Goal: Transaction & Acquisition: Purchase product/service

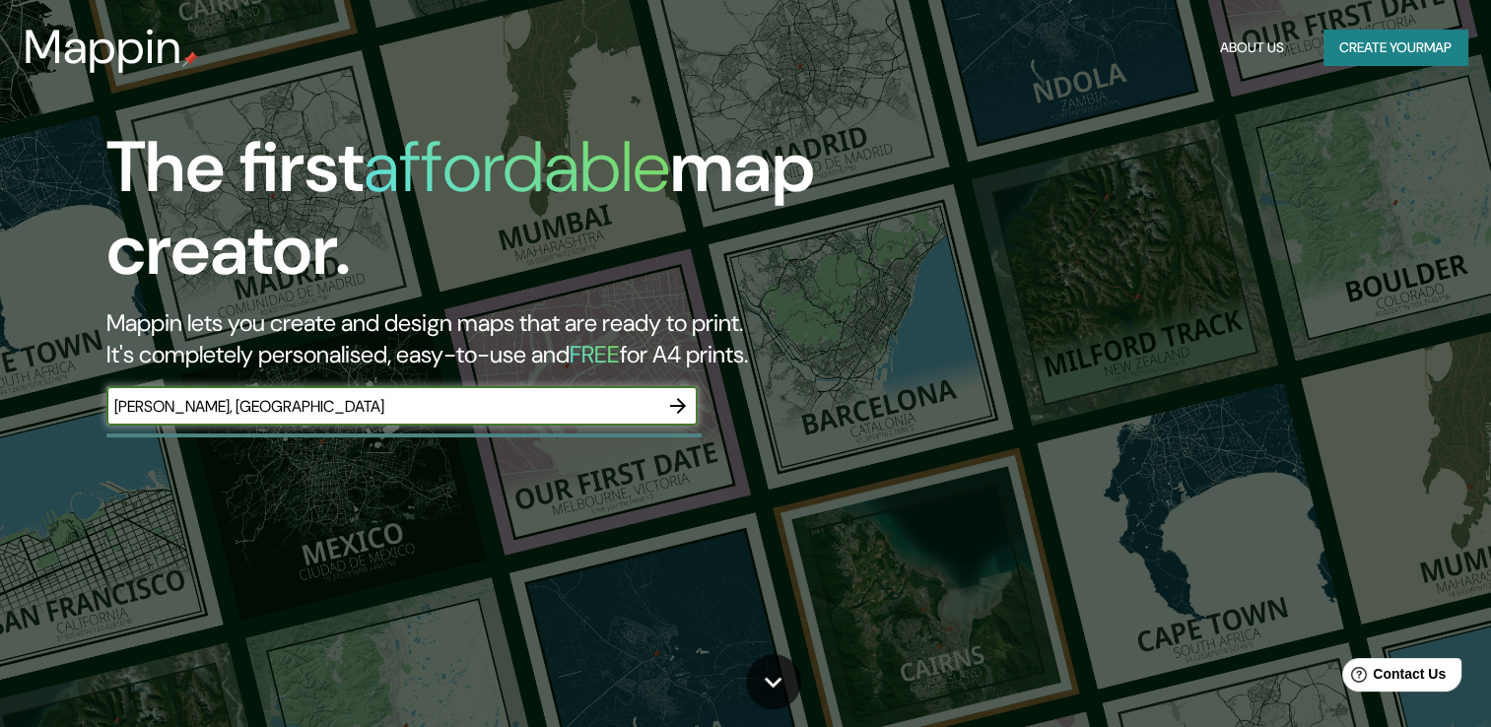
type input "[PERSON_NAME], [GEOGRAPHIC_DATA]"
click at [679, 407] on icon "button" at bounding box center [678, 406] width 24 height 24
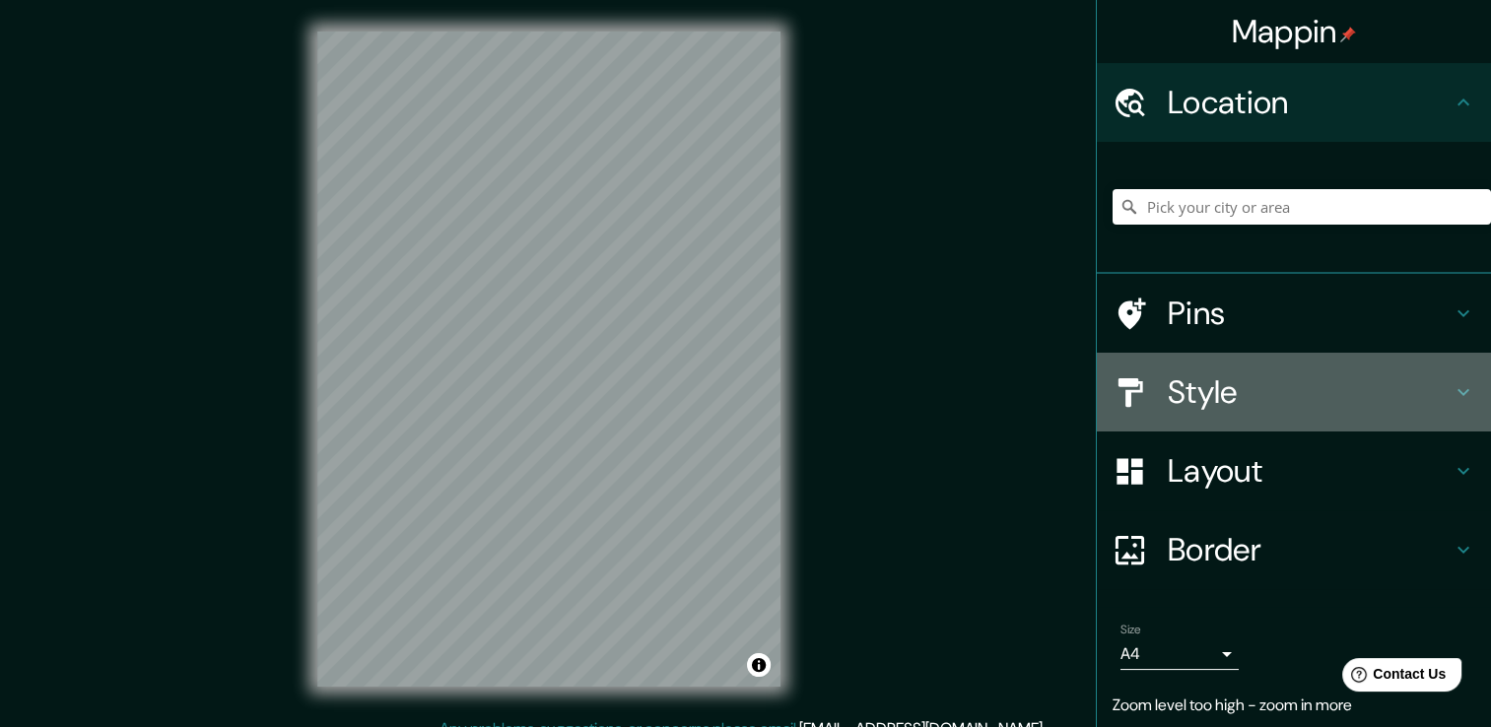
click at [1452, 384] on icon at bounding box center [1464, 392] width 24 height 24
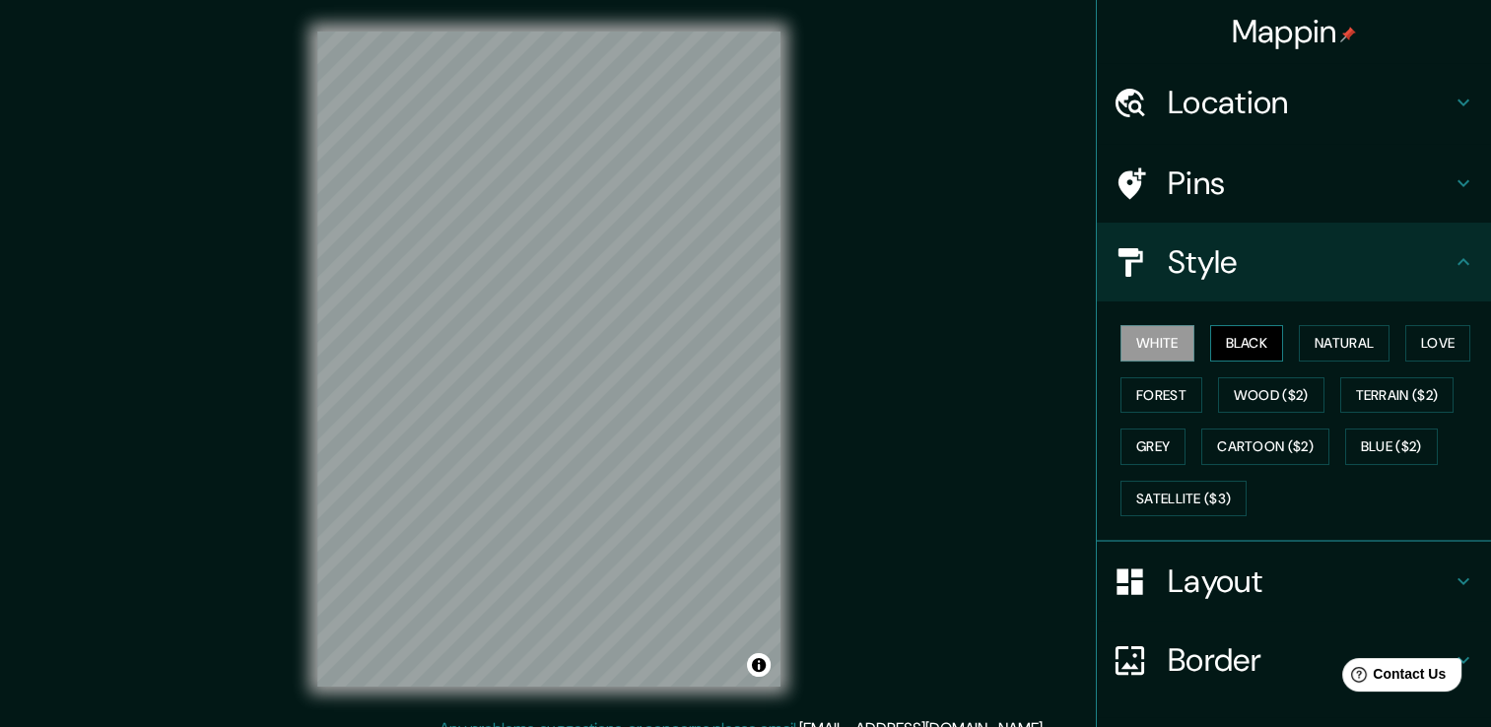
click at [1222, 333] on button "Black" at bounding box center [1247, 343] width 74 height 36
click at [1356, 345] on button "Natural" at bounding box center [1344, 343] width 91 height 36
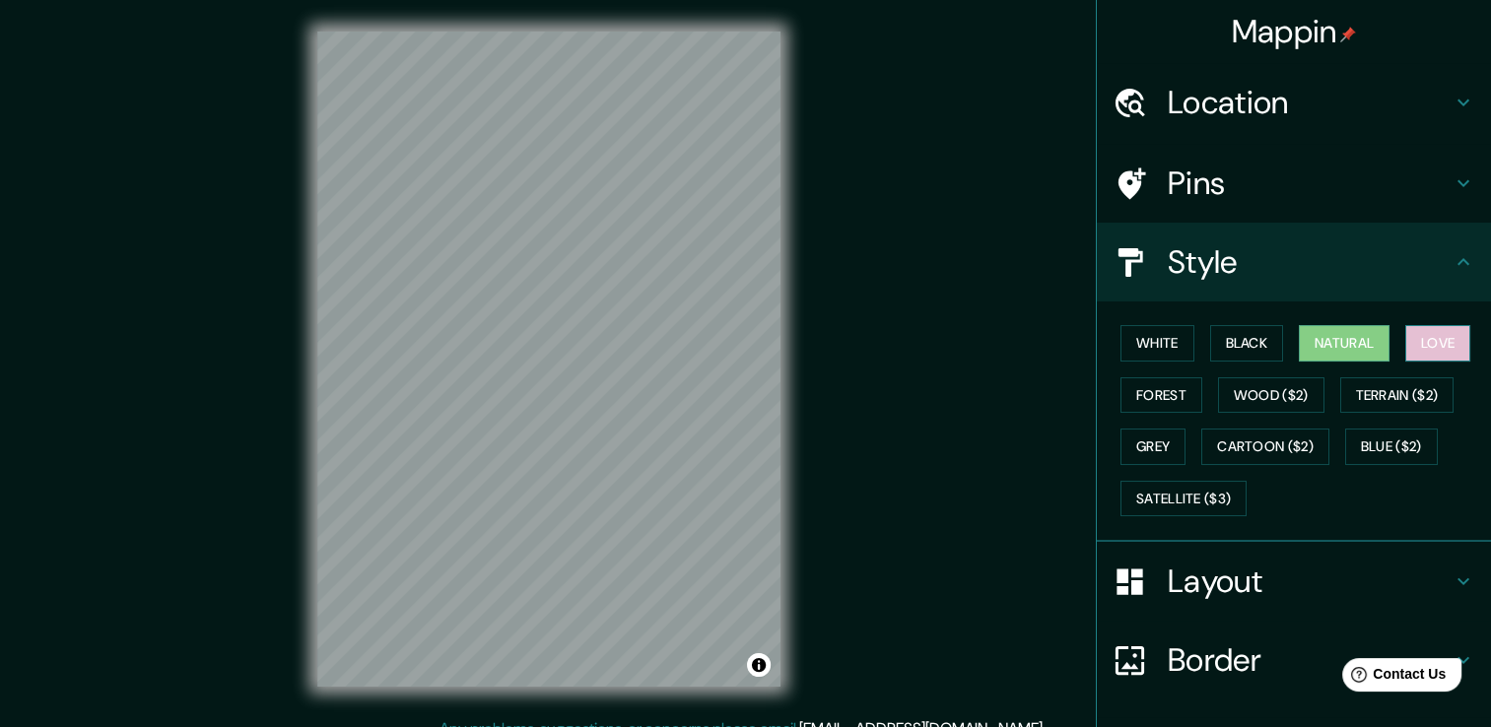
click at [1435, 345] on button "Love" at bounding box center [1437, 343] width 65 height 36
click at [1419, 390] on button "Terrain ($2)" at bounding box center [1397, 395] width 114 height 36
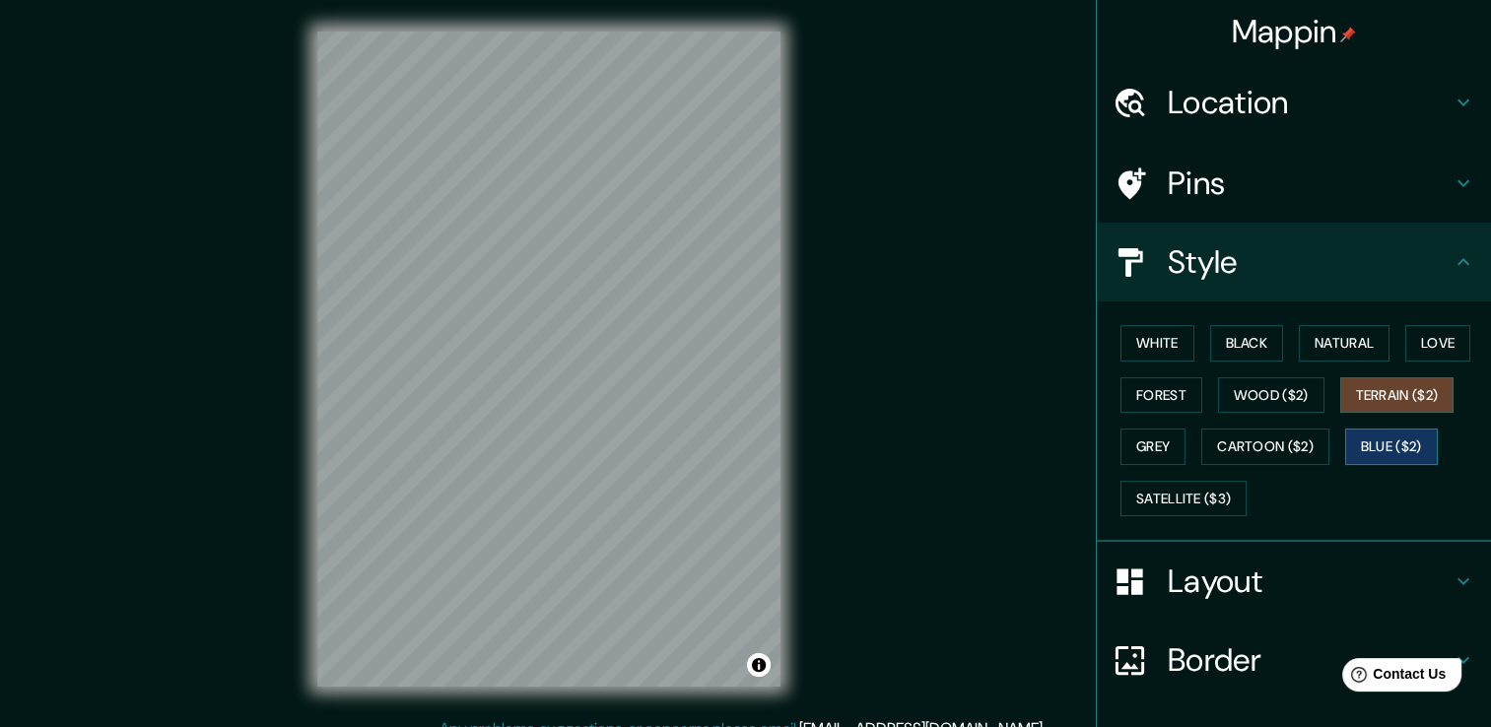
click at [1411, 436] on button "Blue ($2)" at bounding box center [1391, 447] width 93 height 36
click at [1159, 495] on button "Satellite ($3)" at bounding box center [1184, 499] width 126 height 36
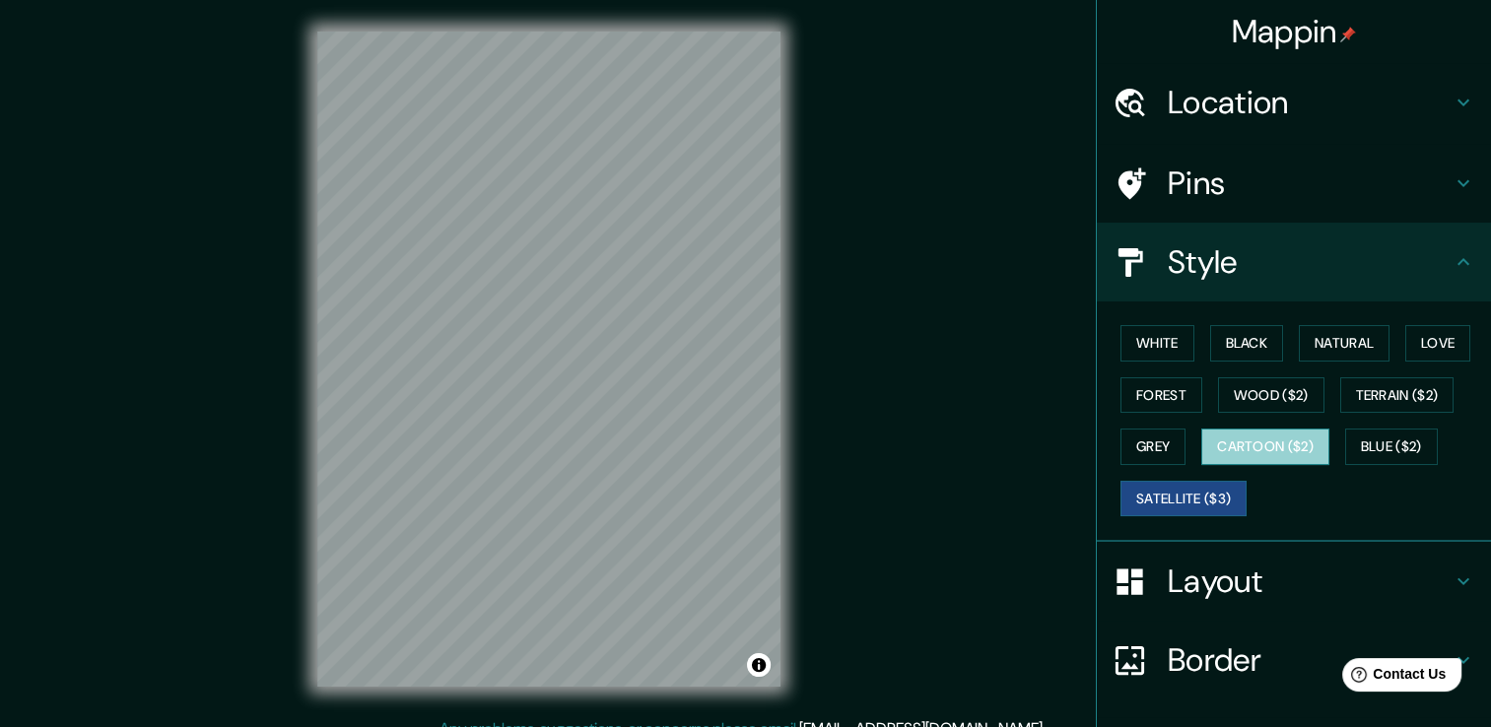
click at [1222, 455] on button "Cartoon ($2)" at bounding box center [1265, 447] width 128 height 36
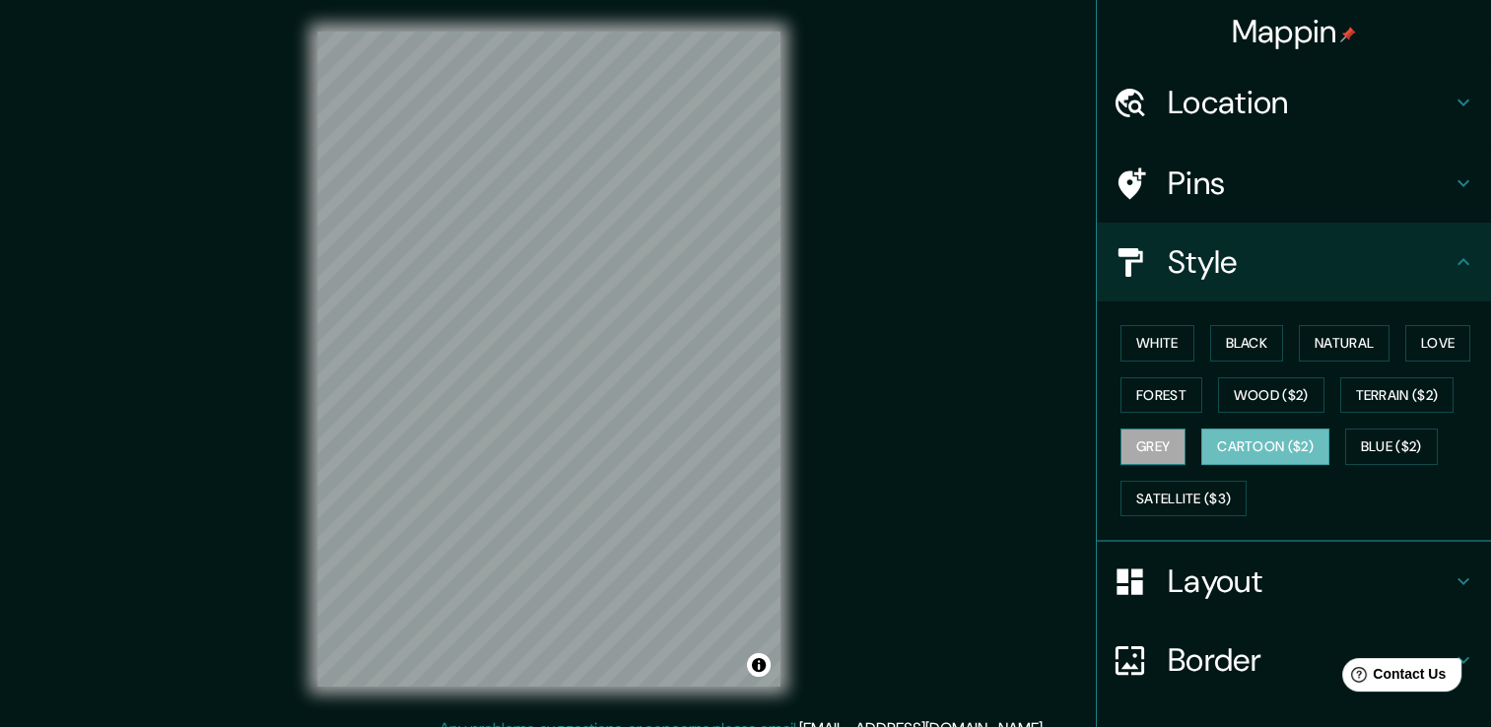
click at [1150, 440] on button "Grey" at bounding box center [1153, 447] width 65 height 36
click at [1159, 402] on button "Forest" at bounding box center [1162, 395] width 82 height 36
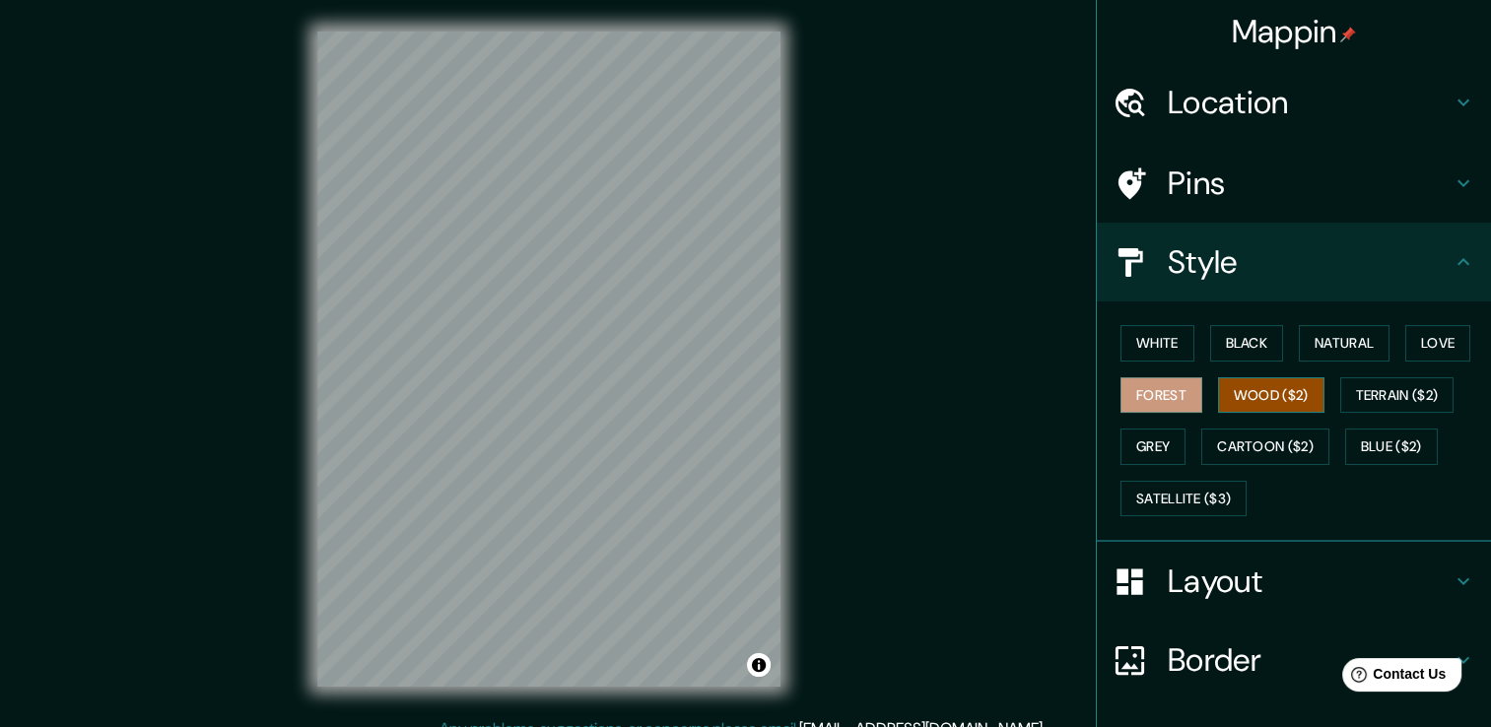
click at [1261, 392] on button "Wood ($2)" at bounding box center [1271, 395] width 106 height 36
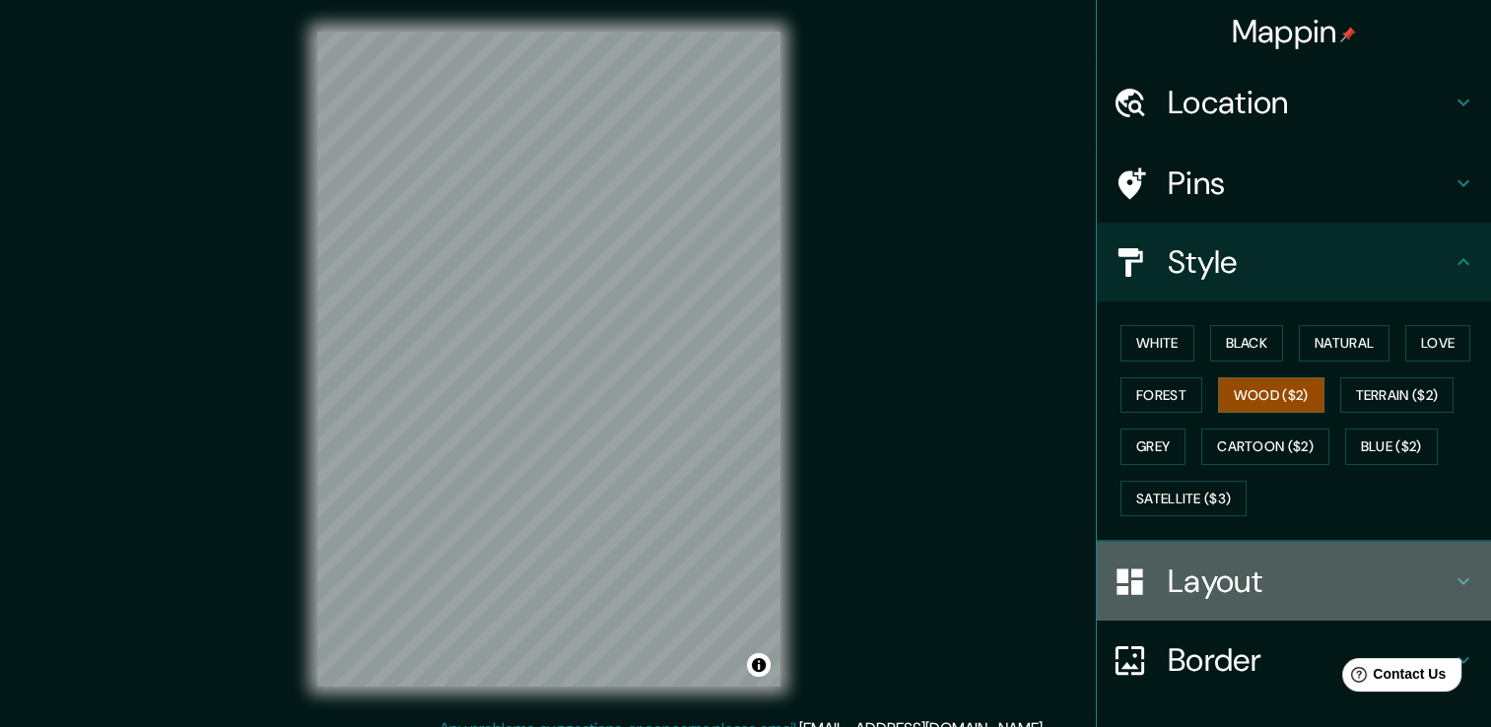
click at [1452, 570] on icon at bounding box center [1464, 582] width 24 height 24
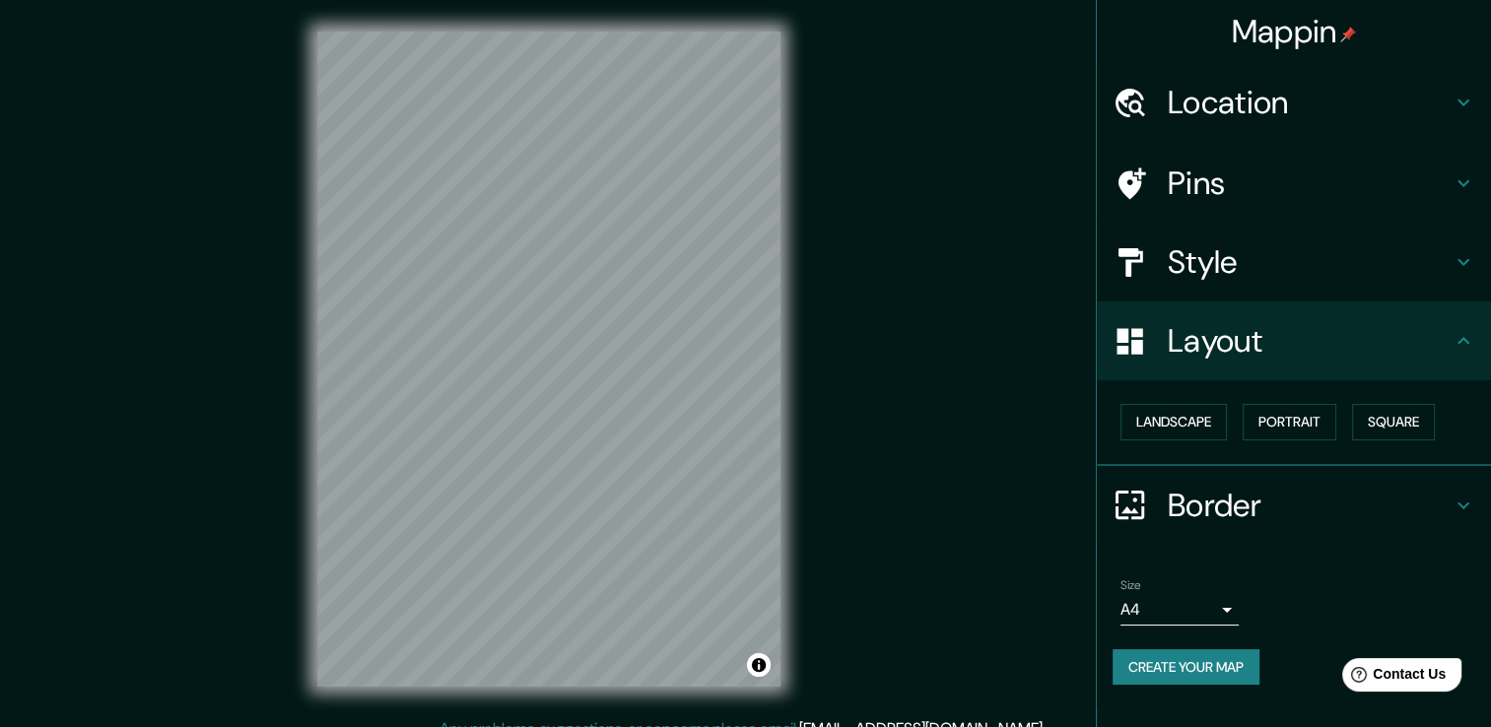
scroll to position [22, 0]
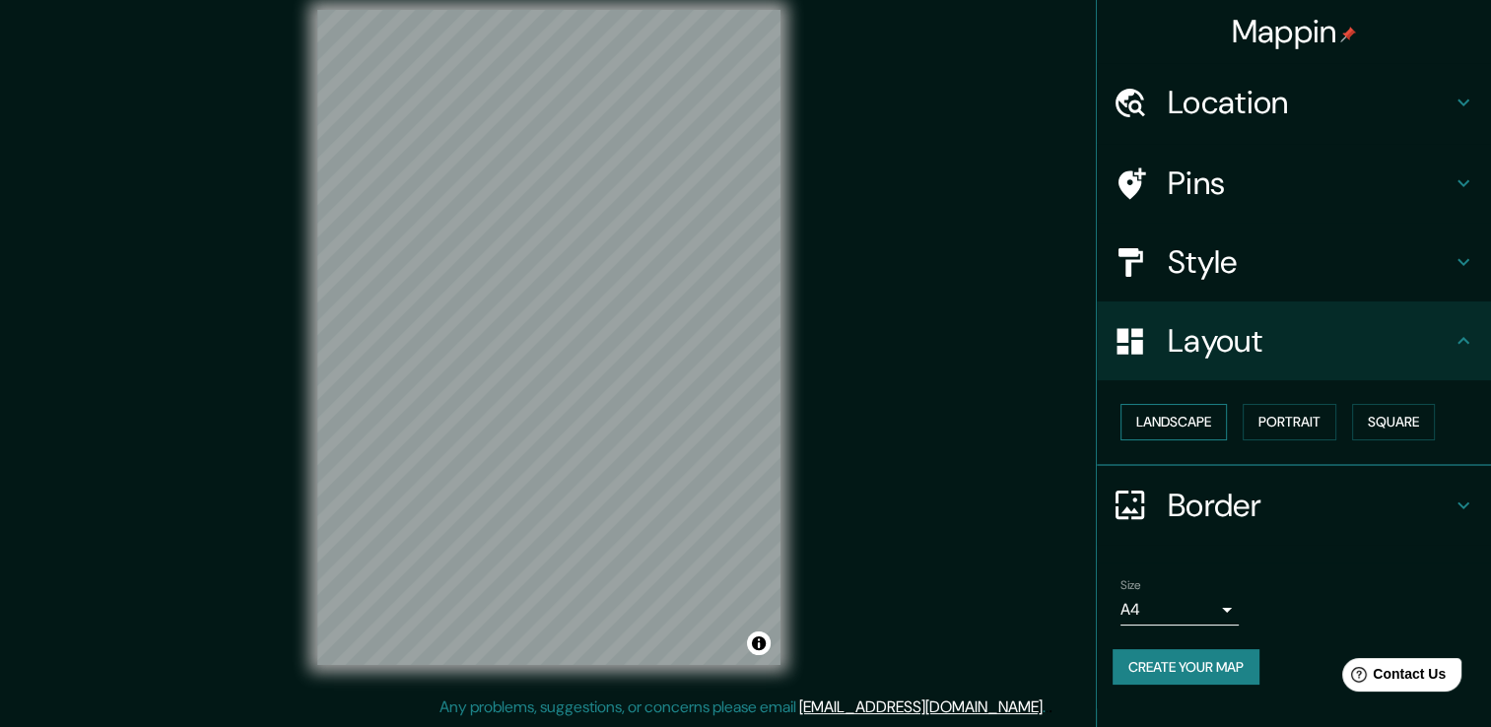
click at [1204, 410] on button "Landscape" at bounding box center [1174, 422] width 106 height 36
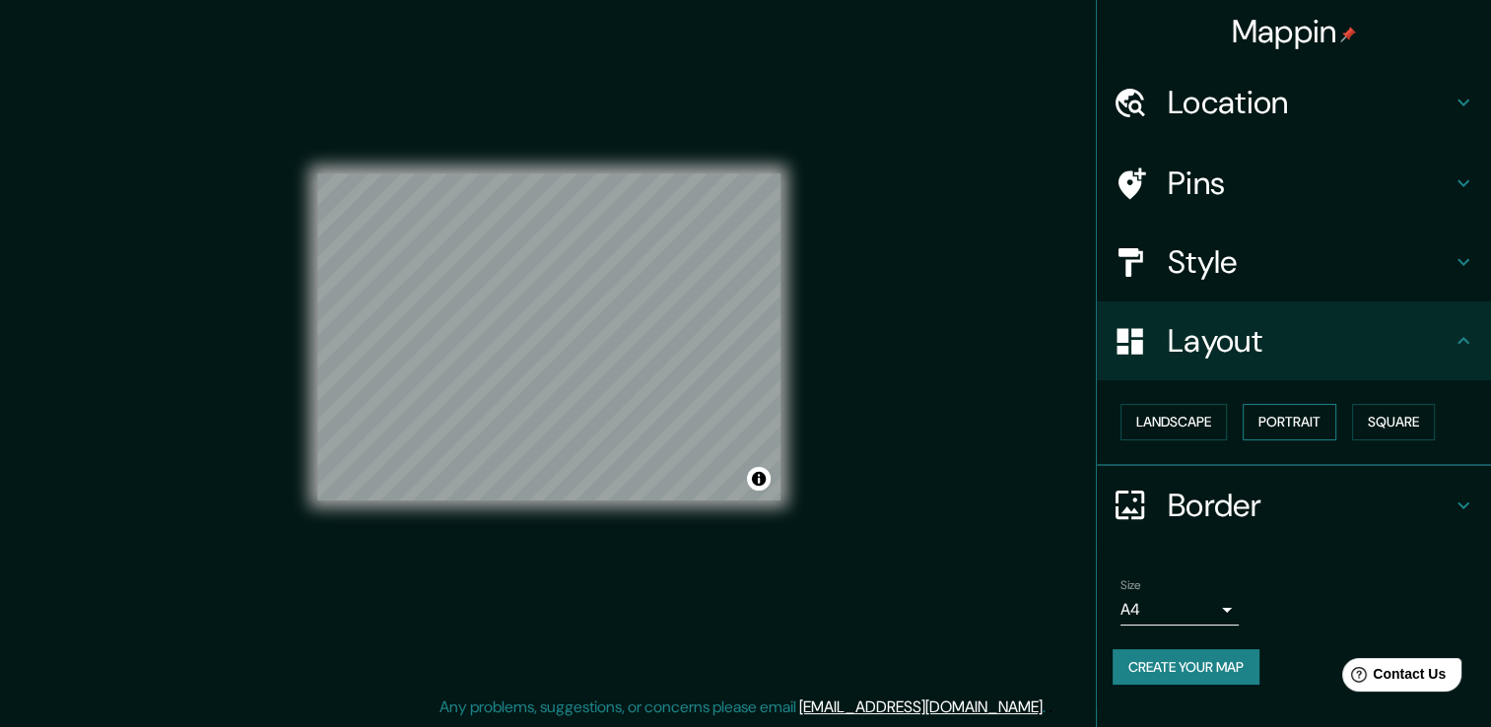
click at [1277, 421] on button "Portrait" at bounding box center [1290, 422] width 94 height 36
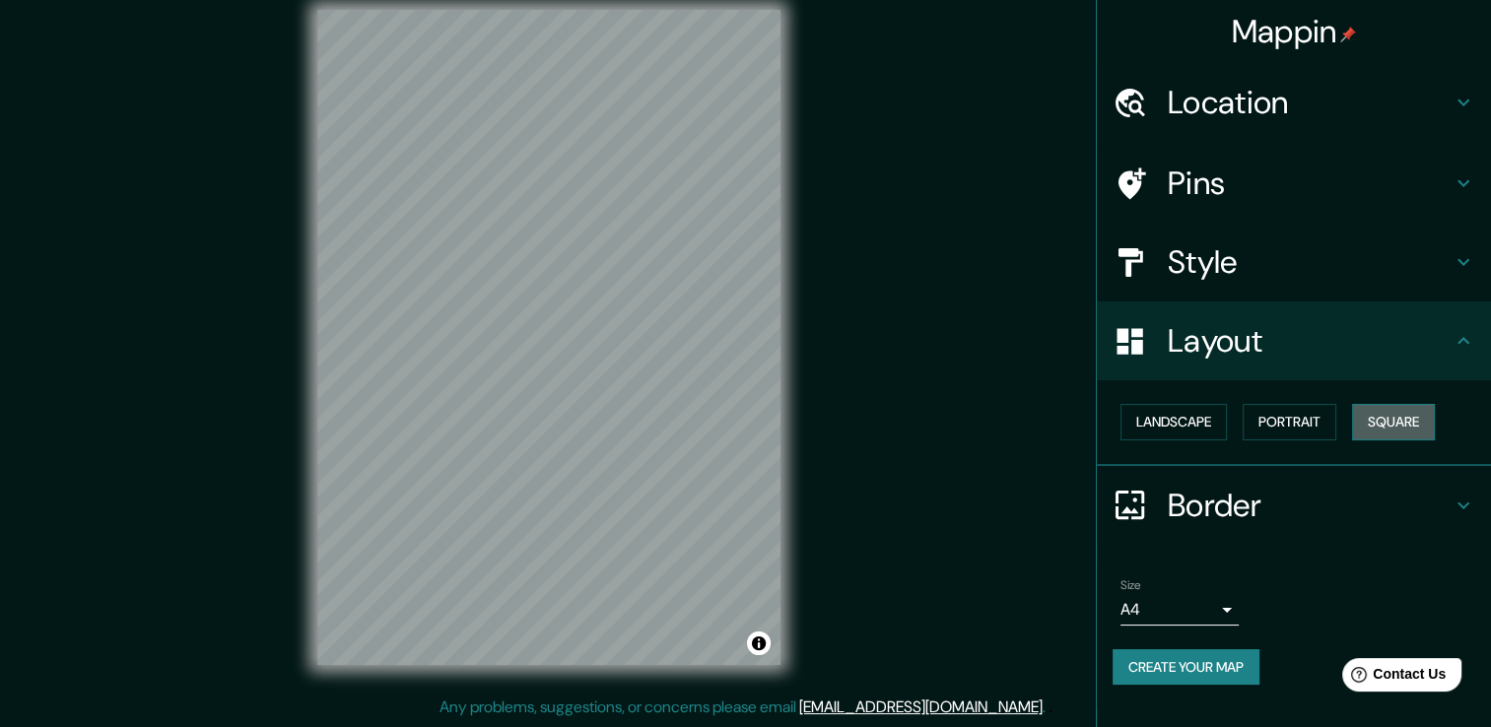
click at [1395, 428] on button "Square" at bounding box center [1393, 422] width 83 height 36
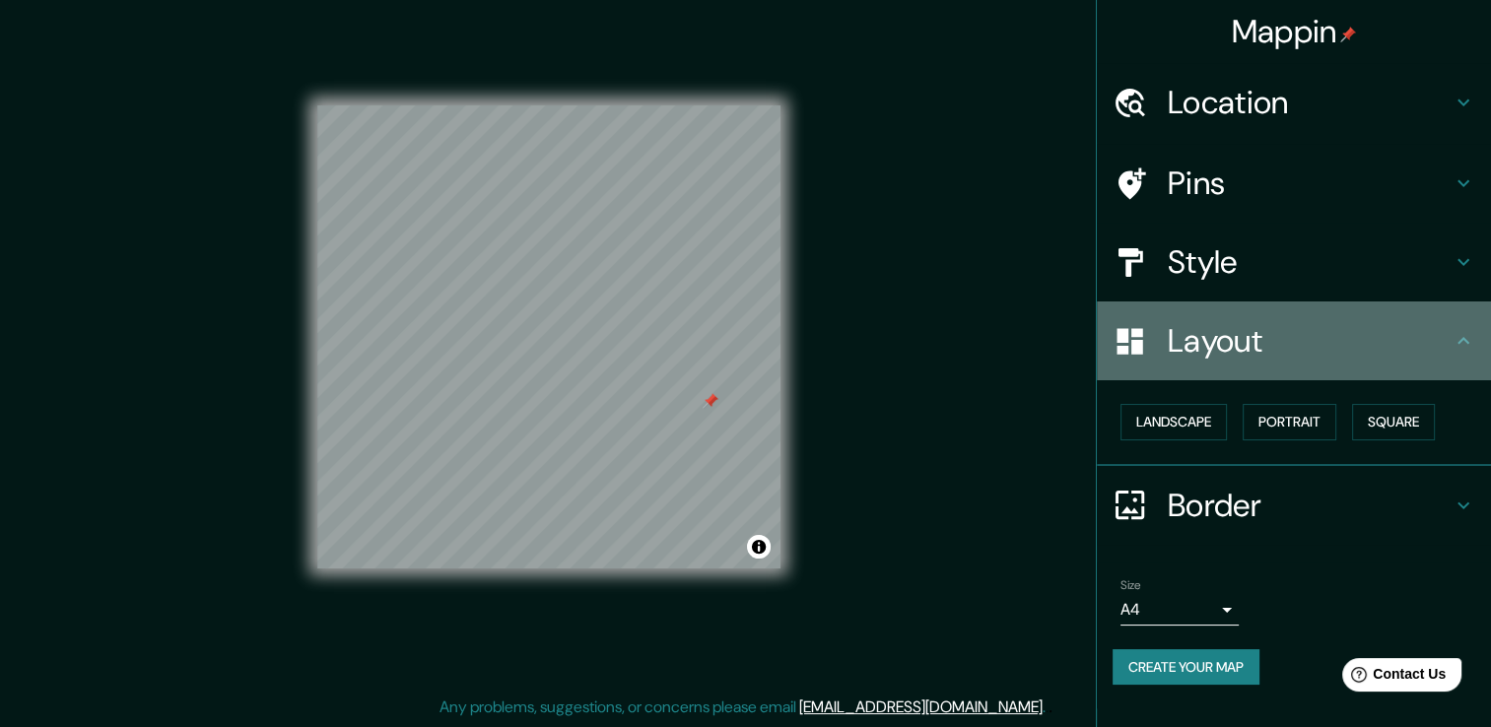
click at [1467, 338] on icon at bounding box center [1464, 341] width 24 height 24
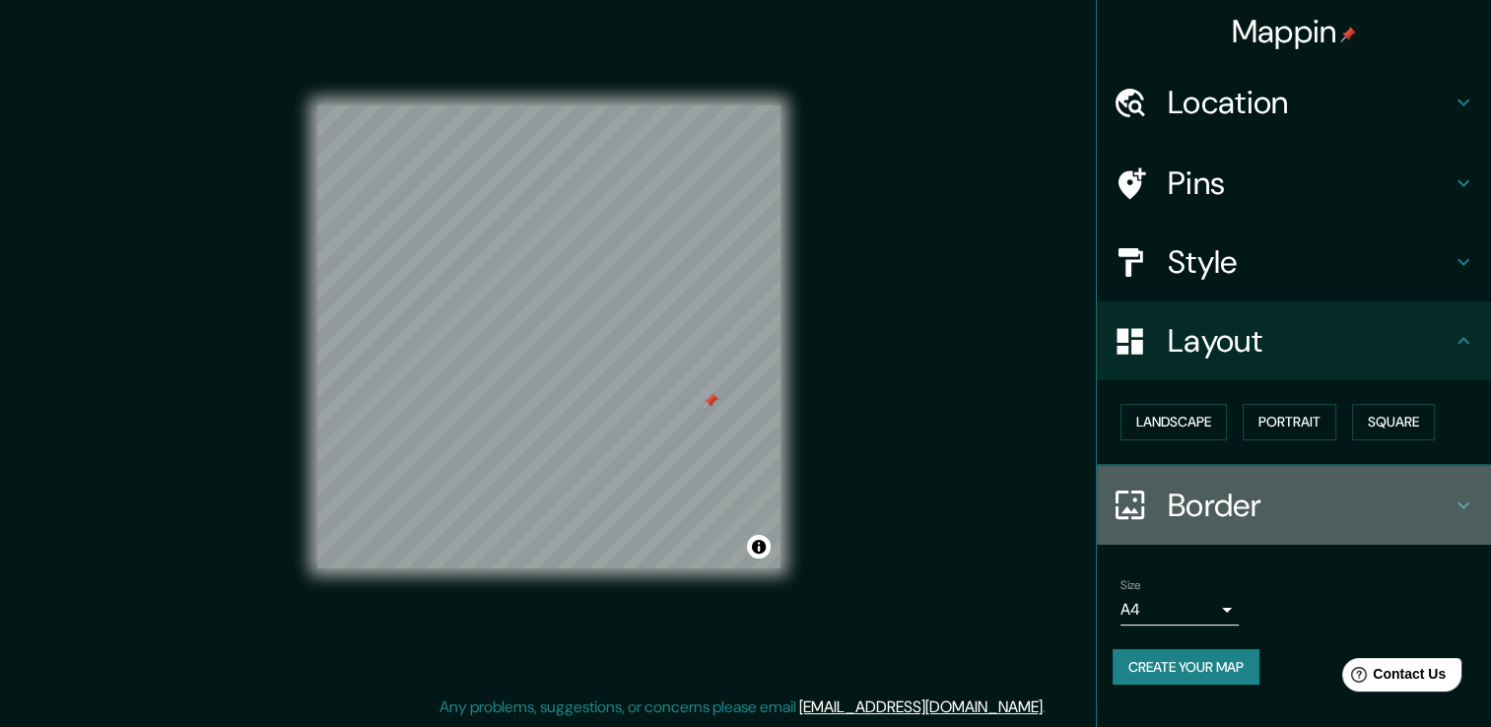
click at [1462, 511] on icon at bounding box center [1464, 506] width 24 height 24
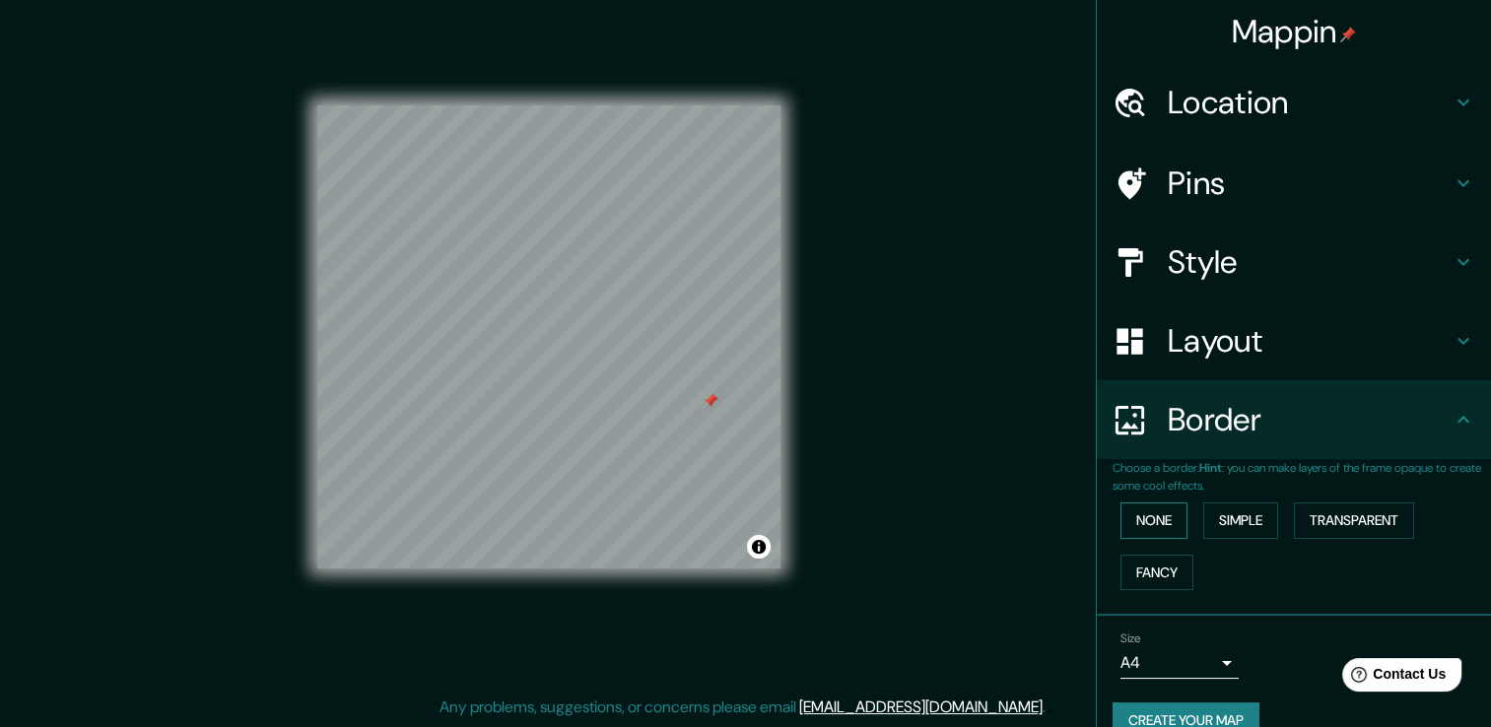
click at [1147, 511] on button "None" at bounding box center [1154, 521] width 67 height 36
click at [1242, 522] on button "Simple" at bounding box center [1240, 521] width 75 height 36
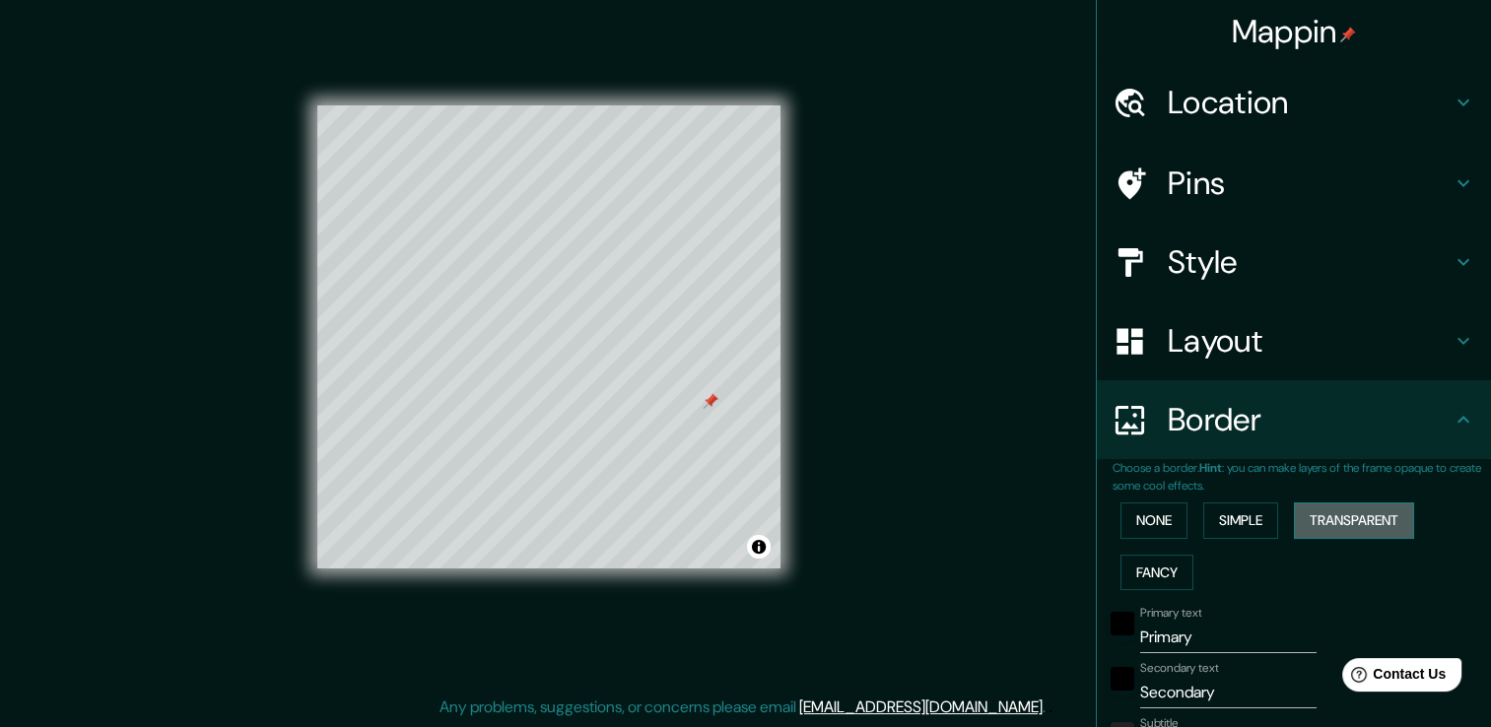
click at [1329, 521] on button "Transparent" at bounding box center [1354, 521] width 120 height 36
click at [1121, 569] on button "Fancy" at bounding box center [1157, 573] width 73 height 36
click at [1137, 527] on button "None" at bounding box center [1154, 521] width 67 height 36
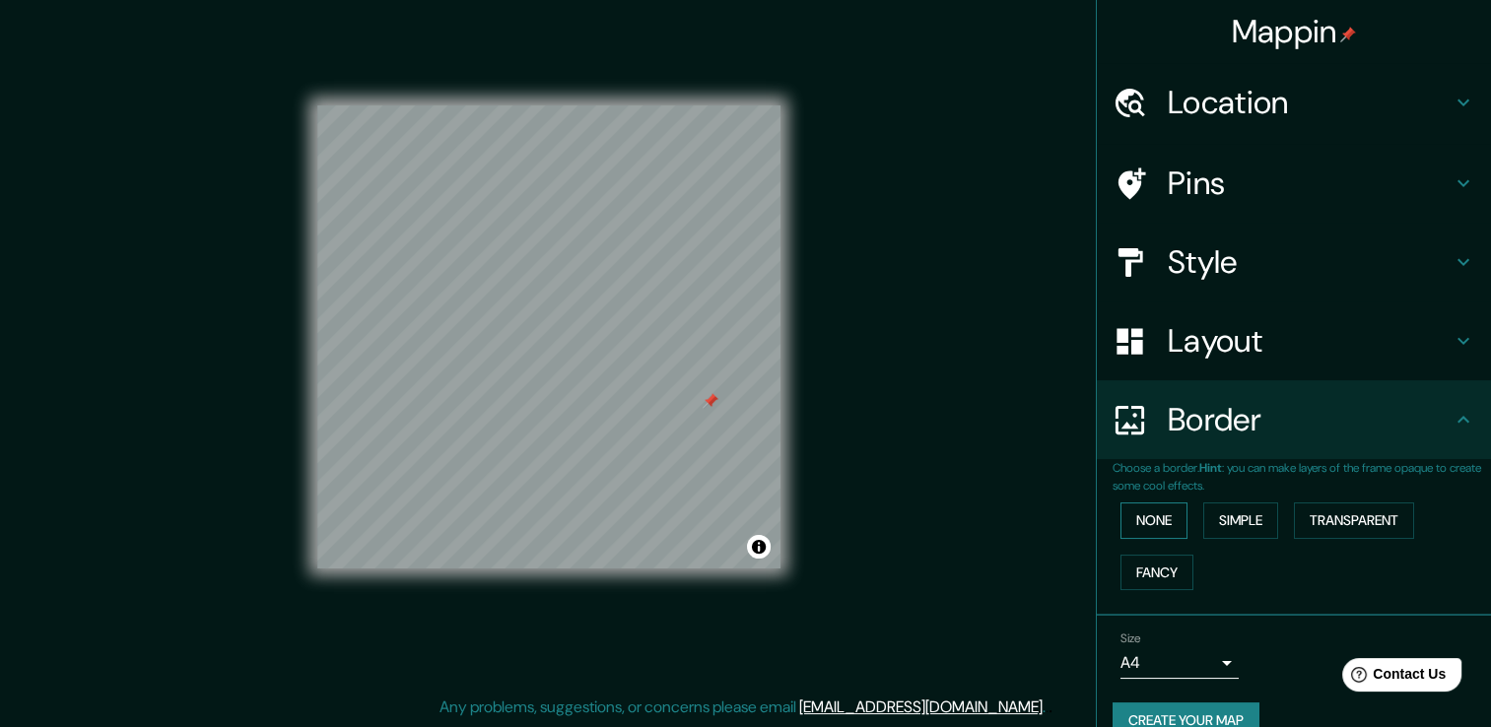
scroll to position [33, 0]
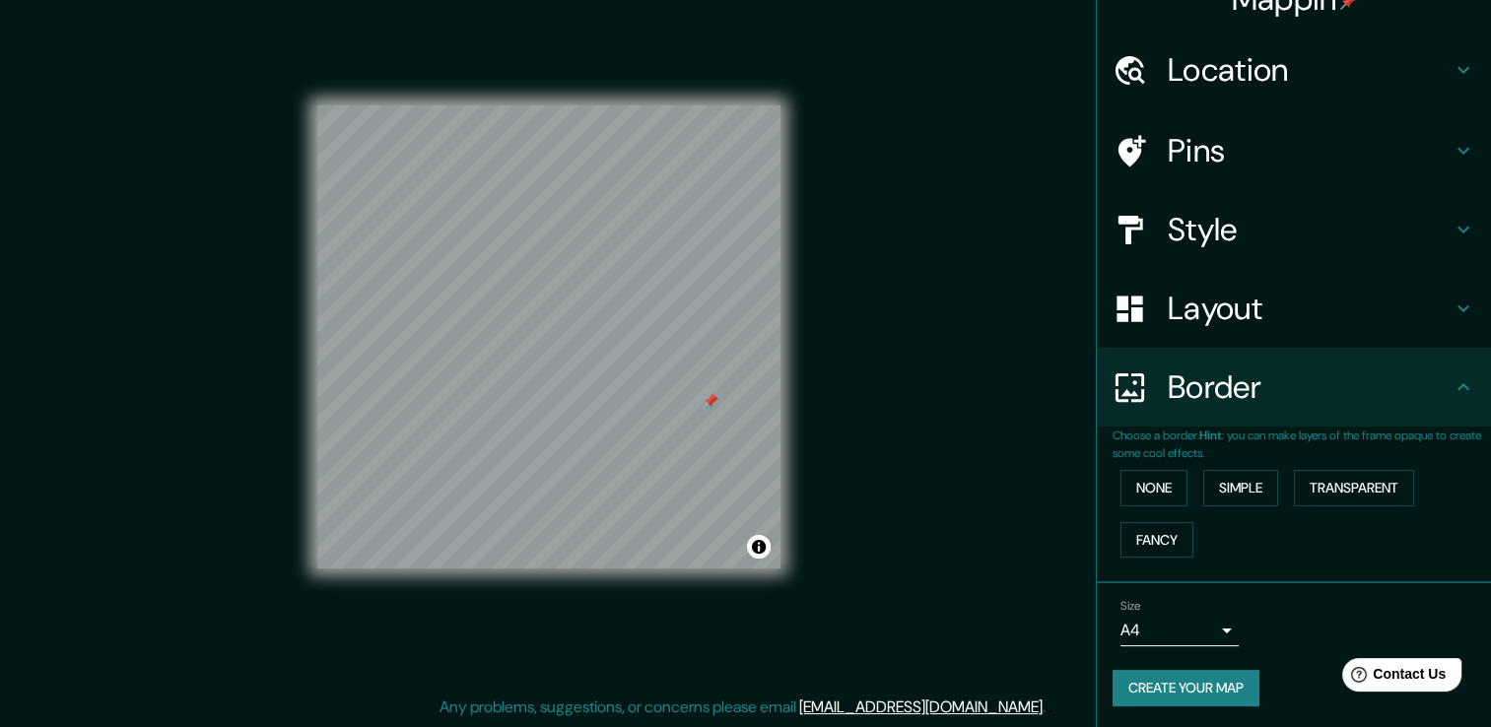
click at [1452, 383] on icon at bounding box center [1464, 388] width 24 height 24
click at [1452, 388] on icon at bounding box center [1464, 388] width 24 height 24
click at [1452, 385] on icon at bounding box center [1464, 388] width 24 height 24
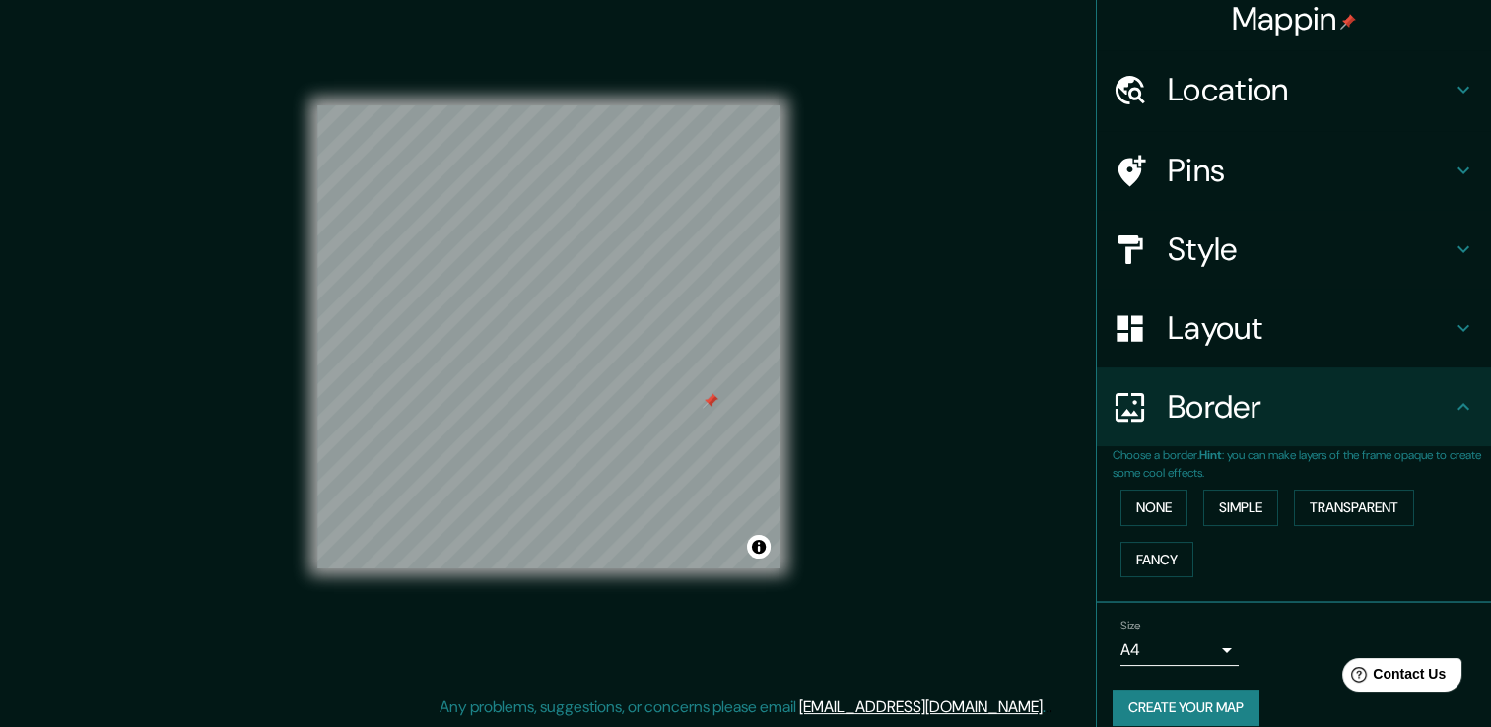
scroll to position [0, 0]
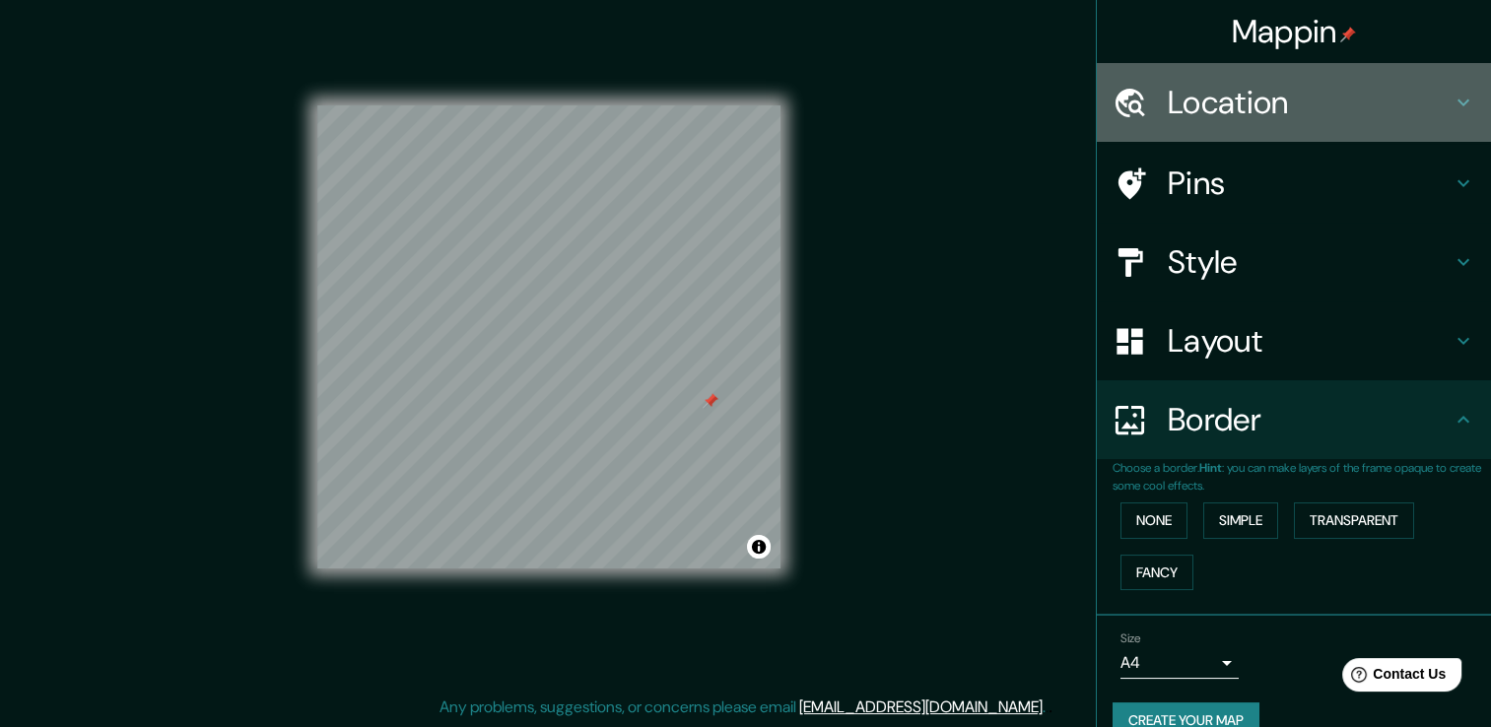
click at [1458, 101] on icon at bounding box center [1464, 103] width 24 height 24
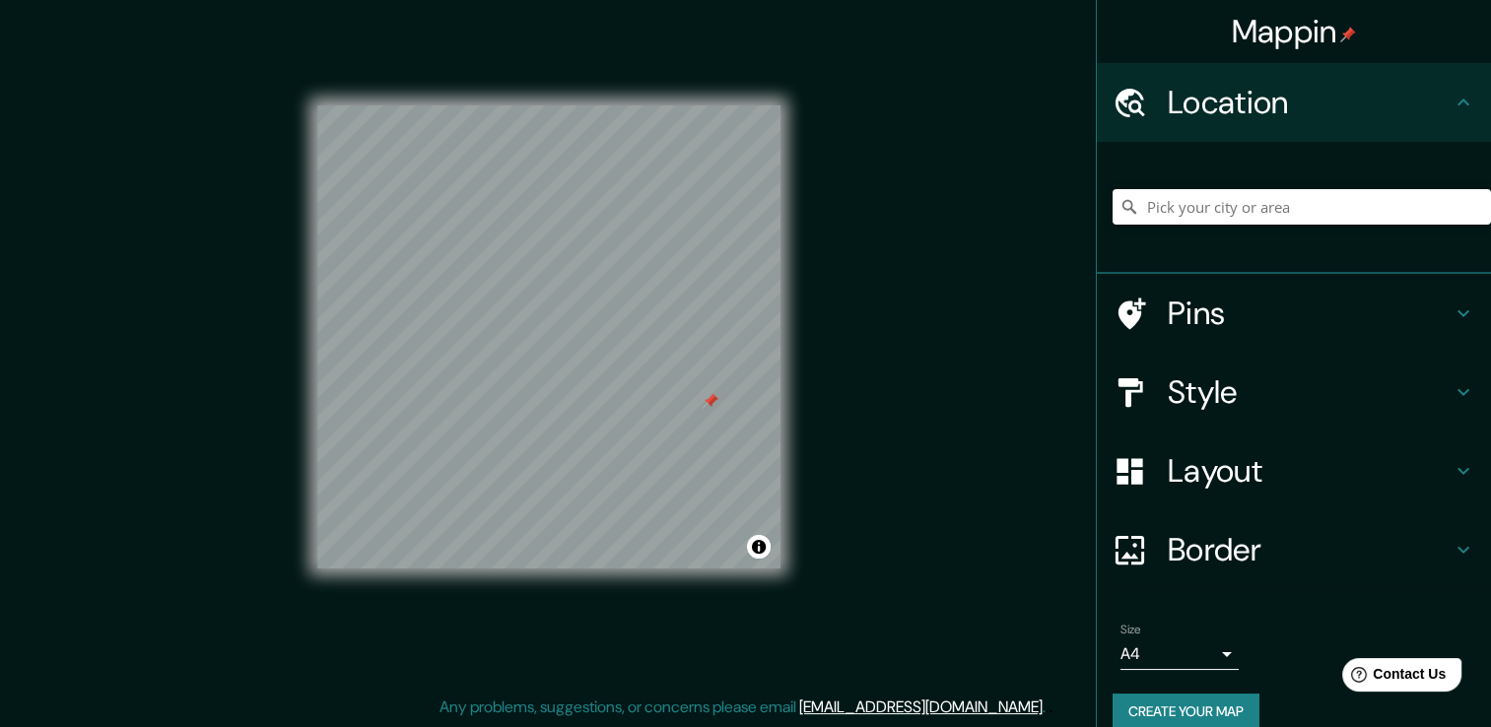
click at [1458, 100] on icon at bounding box center [1464, 103] width 24 height 24
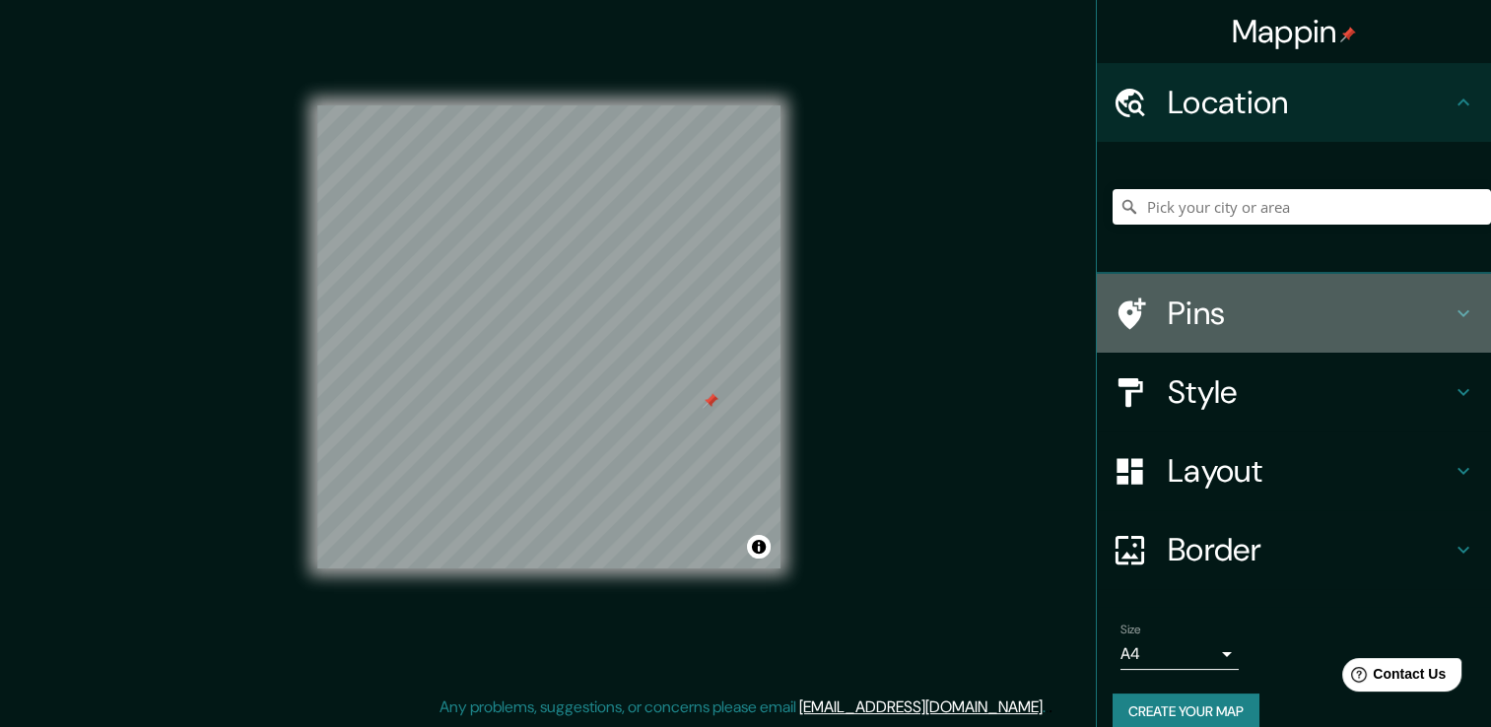
click at [1452, 311] on icon at bounding box center [1464, 314] width 24 height 24
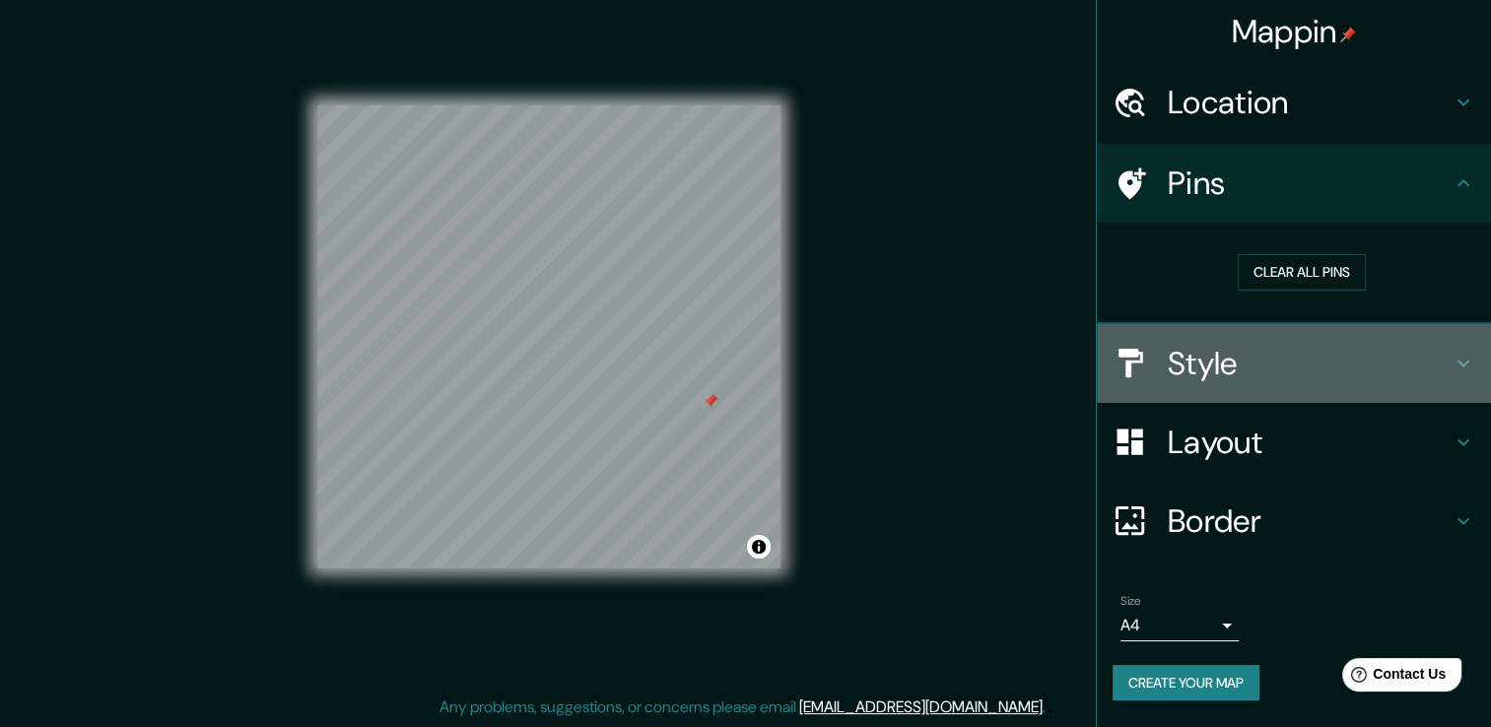
click at [1460, 353] on icon at bounding box center [1464, 364] width 24 height 24
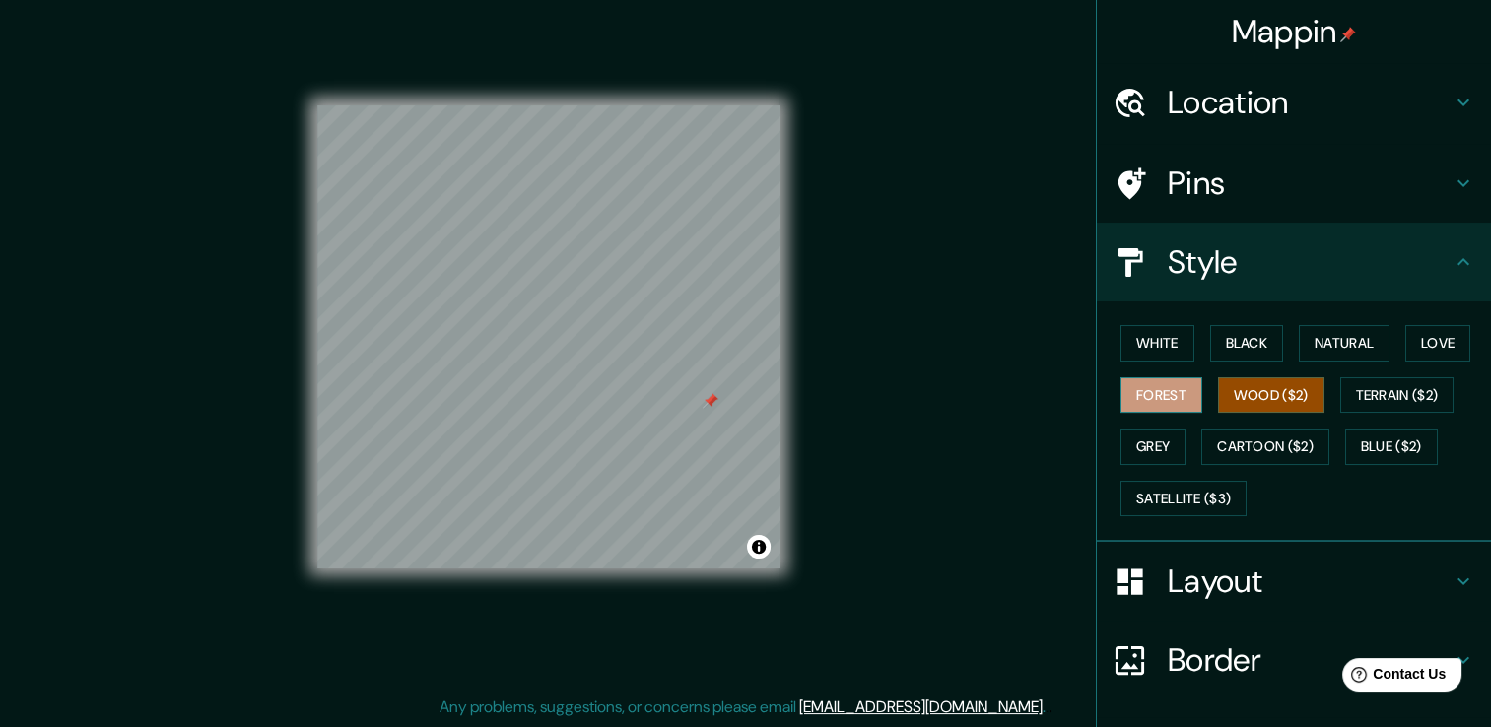
click at [1168, 383] on button "Forest" at bounding box center [1162, 395] width 82 height 36
click at [1159, 352] on button "White" at bounding box center [1158, 343] width 74 height 36
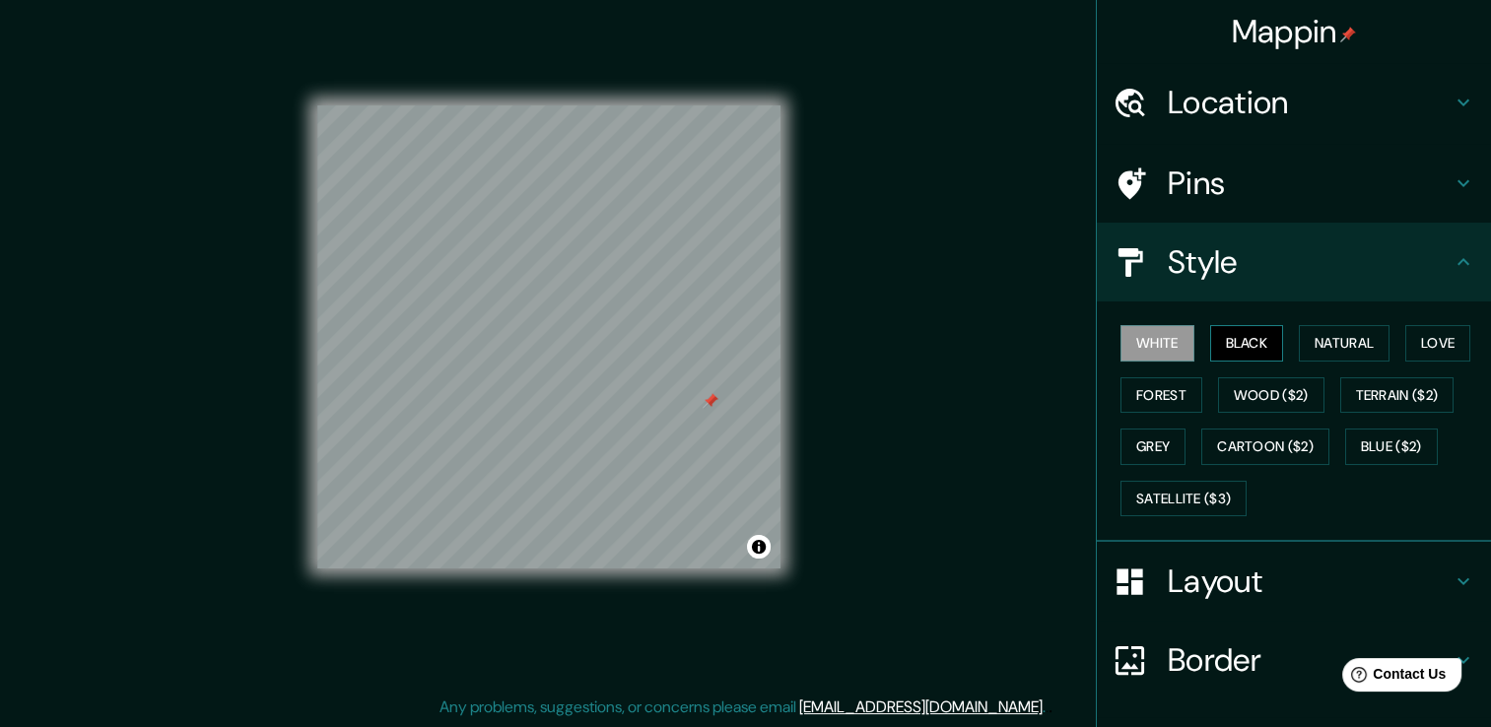
click at [1235, 349] on button "Black" at bounding box center [1247, 343] width 74 height 36
click at [1131, 337] on button "White" at bounding box center [1158, 343] width 74 height 36
click at [1235, 348] on button "Black" at bounding box center [1247, 343] width 74 height 36
click at [1323, 341] on button "Natural" at bounding box center [1344, 343] width 91 height 36
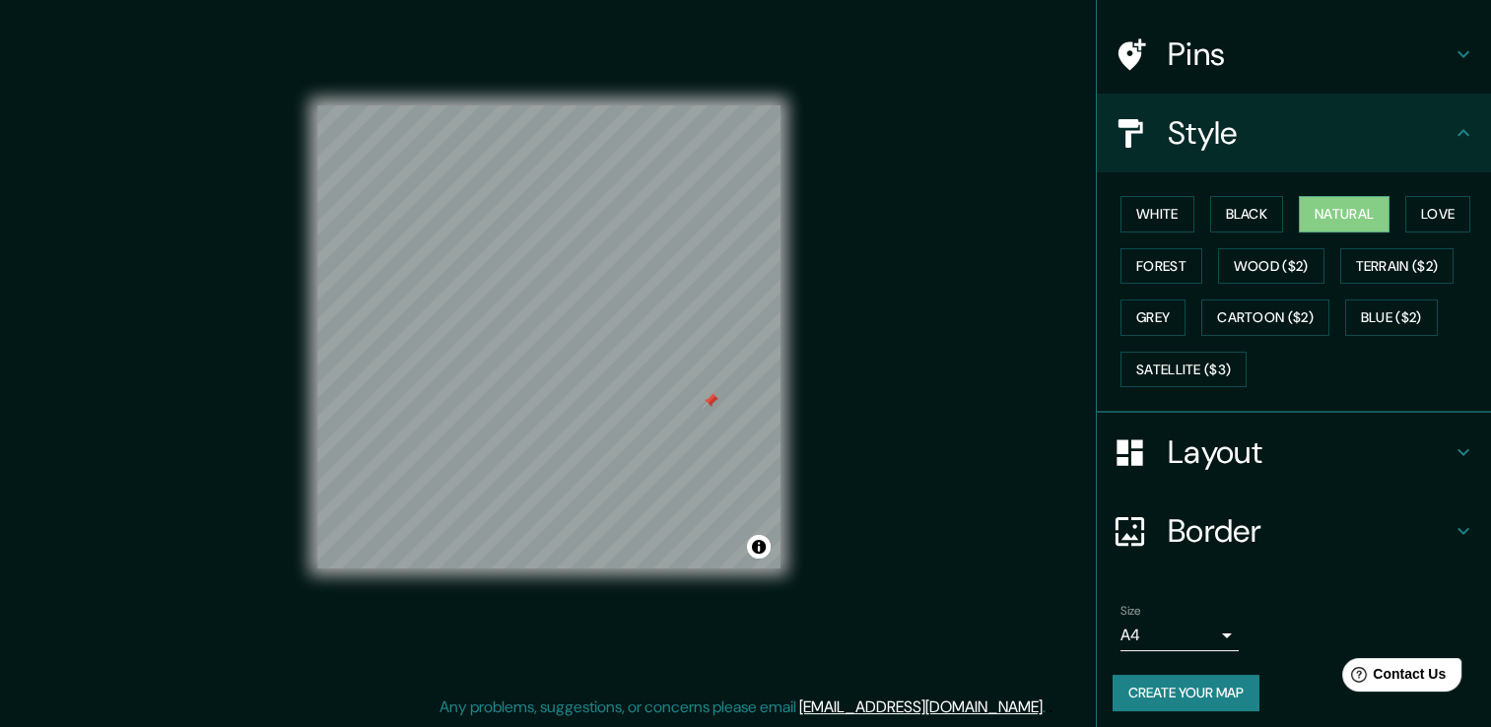
scroll to position [133, 0]
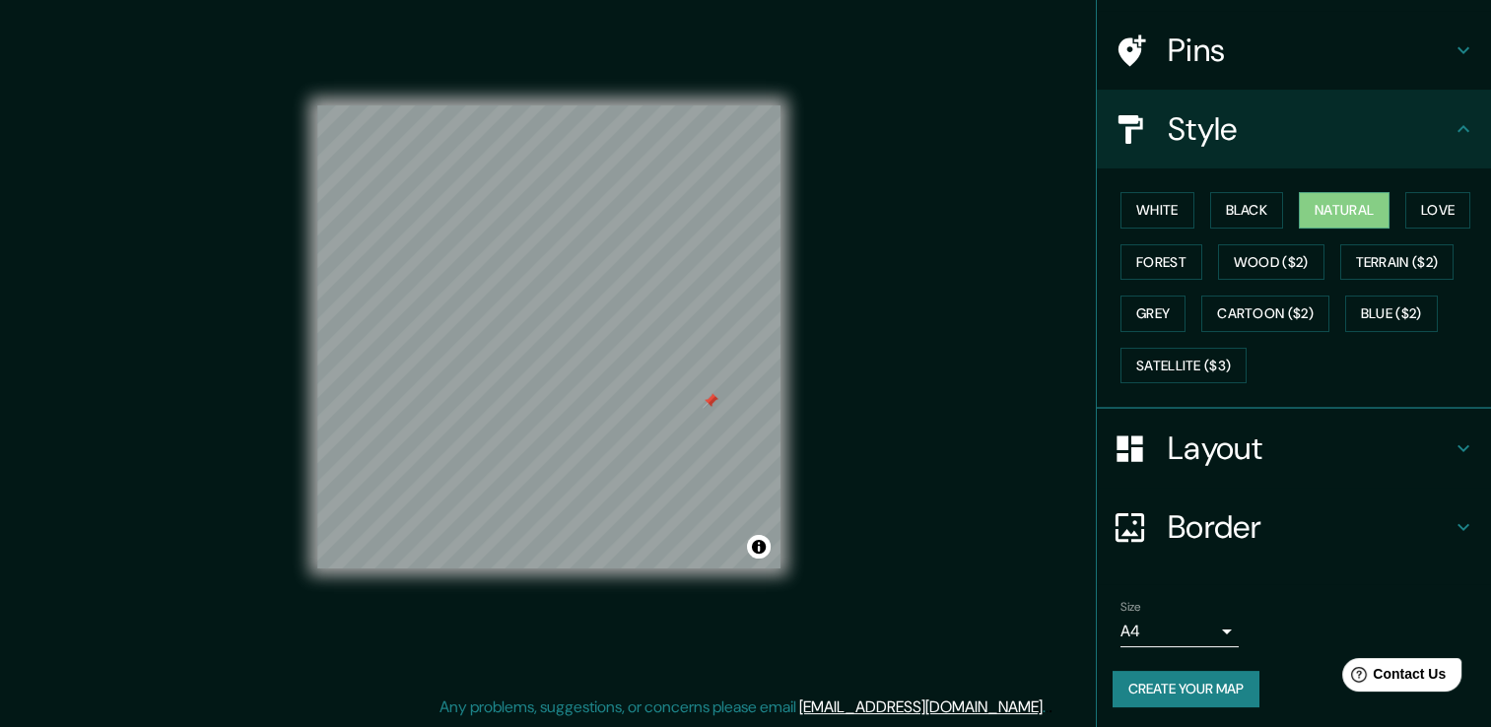
click at [1216, 688] on button "Create your map" at bounding box center [1186, 689] width 147 height 36
click at [1193, 682] on button "Create your map" at bounding box center [1186, 689] width 147 height 36
